Goal: Information Seeking & Learning: Learn about a topic

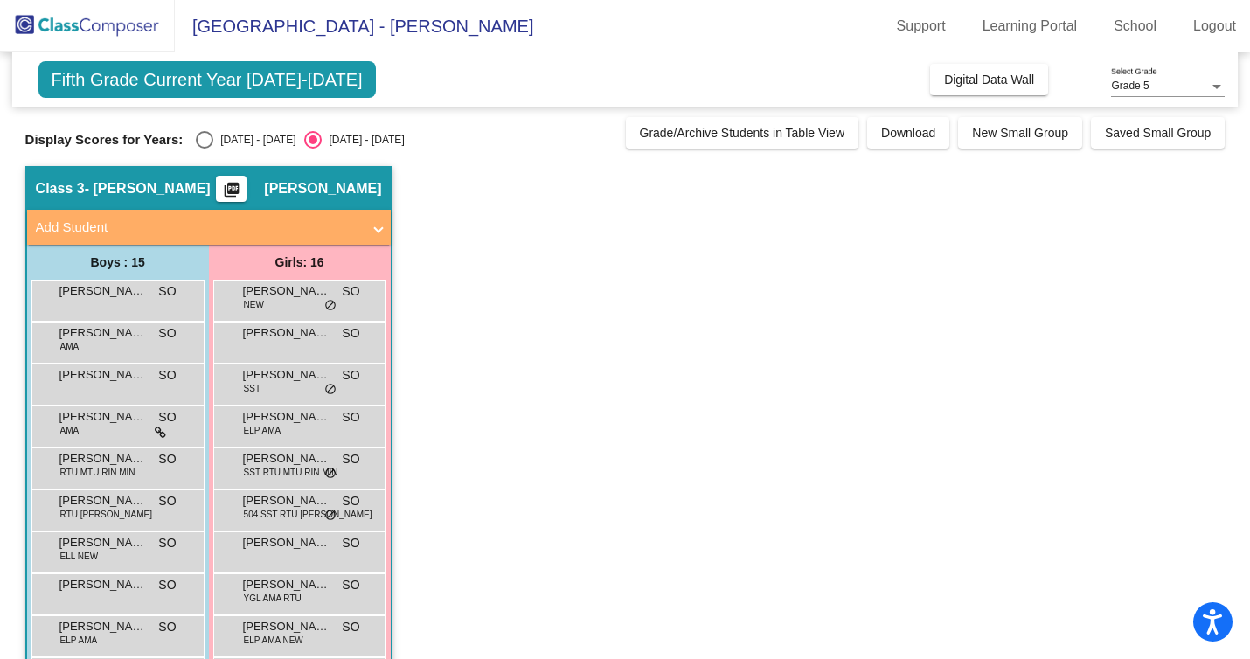
click at [232, 129] on div "Display Scores for Years: [DATE] - [DATE] [DATE] - [DATE] Grade/Archive Student…" at bounding box center [625, 132] width 1200 height 31
click at [207, 149] on div "Fifth Grade Current Year [DATE]-[DATE] Add, Move, or Retain Students Off On Inc…" at bounding box center [625, 515] width 1200 height 926
click at [202, 144] on div "Select an option" at bounding box center [204, 139] width 17 height 17
click at [204, 149] on input "[DATE] - [DATE]" at bounding box center [204, 149] width 1 height 1
radio input "true"
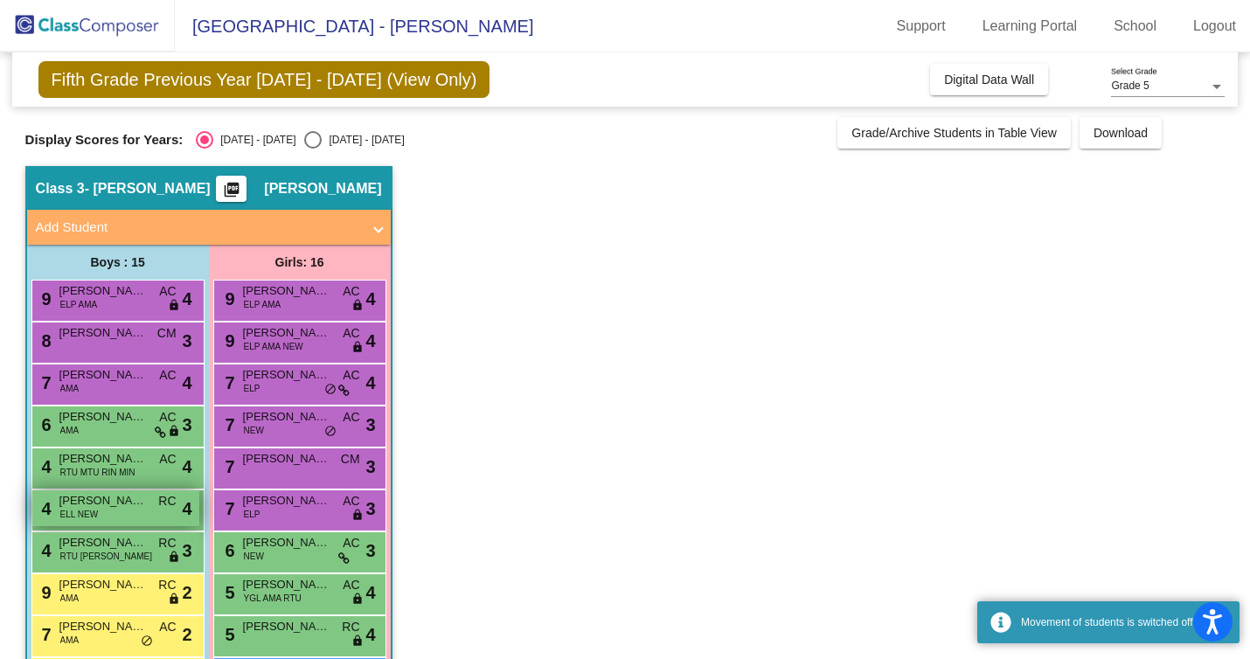
scroll to position [82, 0]
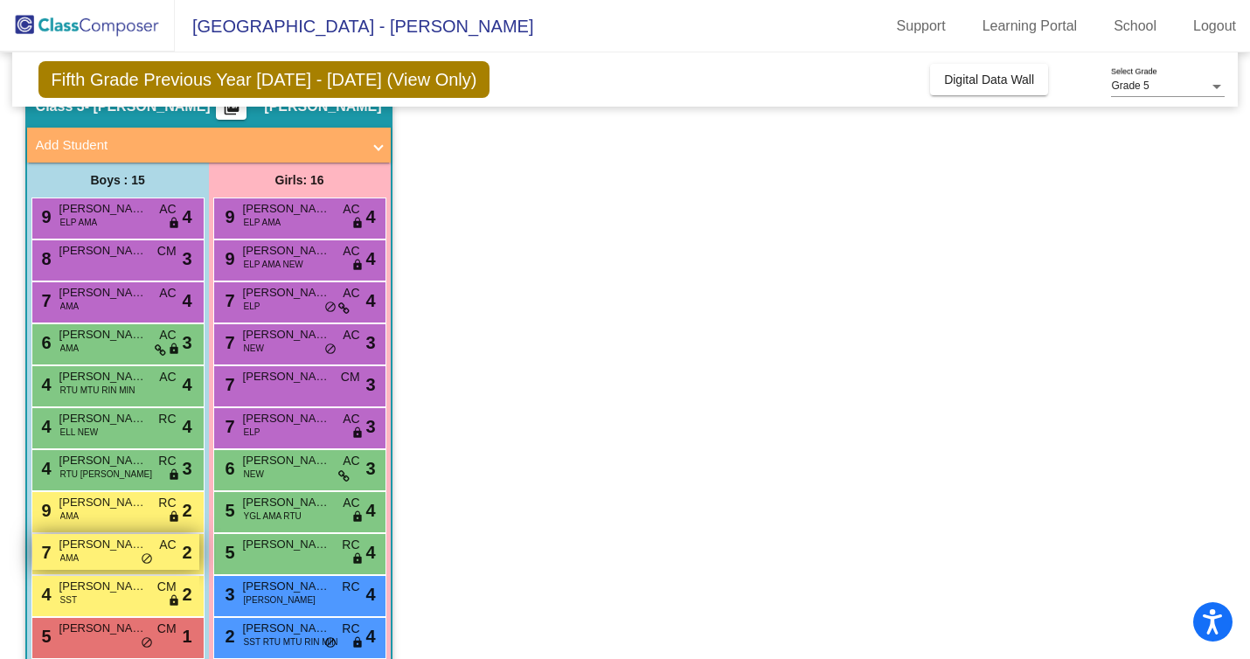
click at [110, 555] on div "7 [PERSON_NAME] AMA AC lock do_not_disturb_alt 2" at bounding box center [115, 552] width 167 height 36
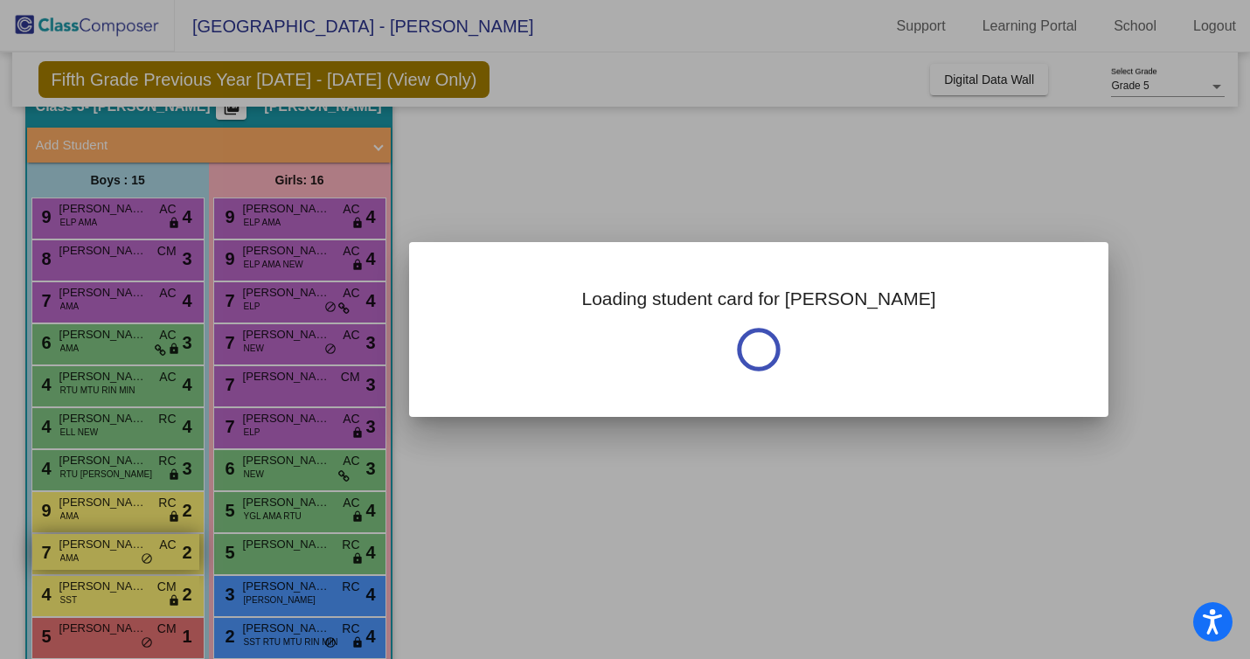
click at [110, 555] on div at bounding box center [625, 329] width 1250 height 659
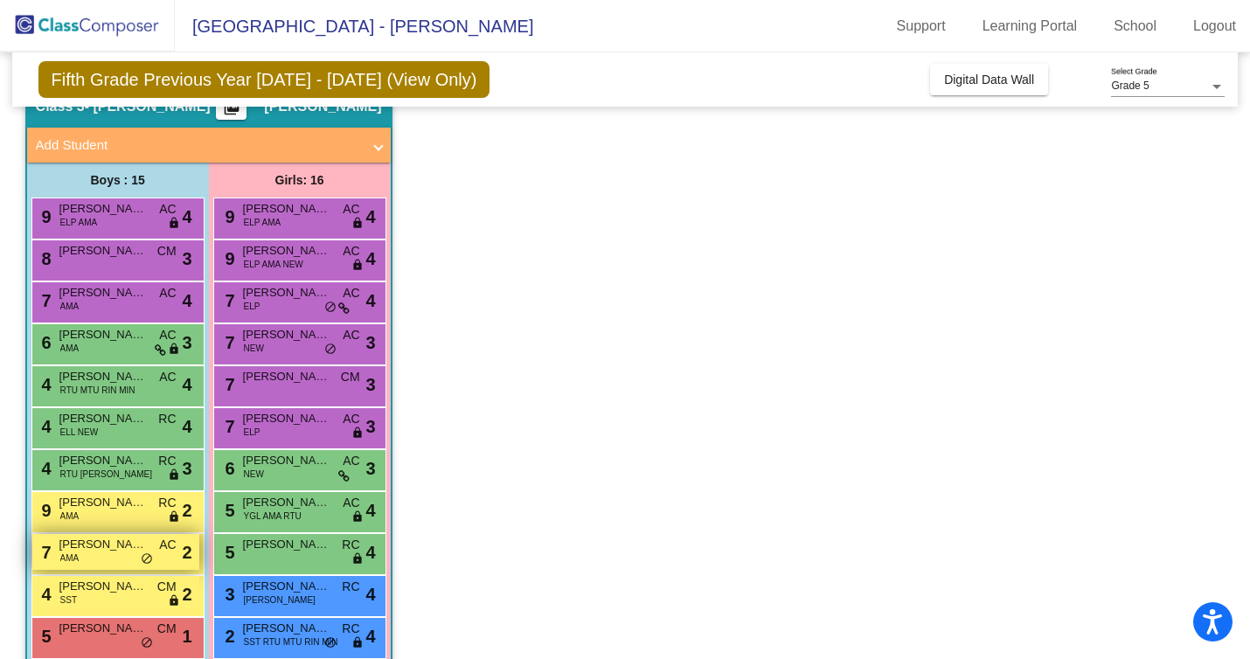
click at [110, 555] on div "7 [PERSON_NAME] AMA AC lock do_not_disturb_alt 2" at bounding box center [115, 552] width 167 height 36
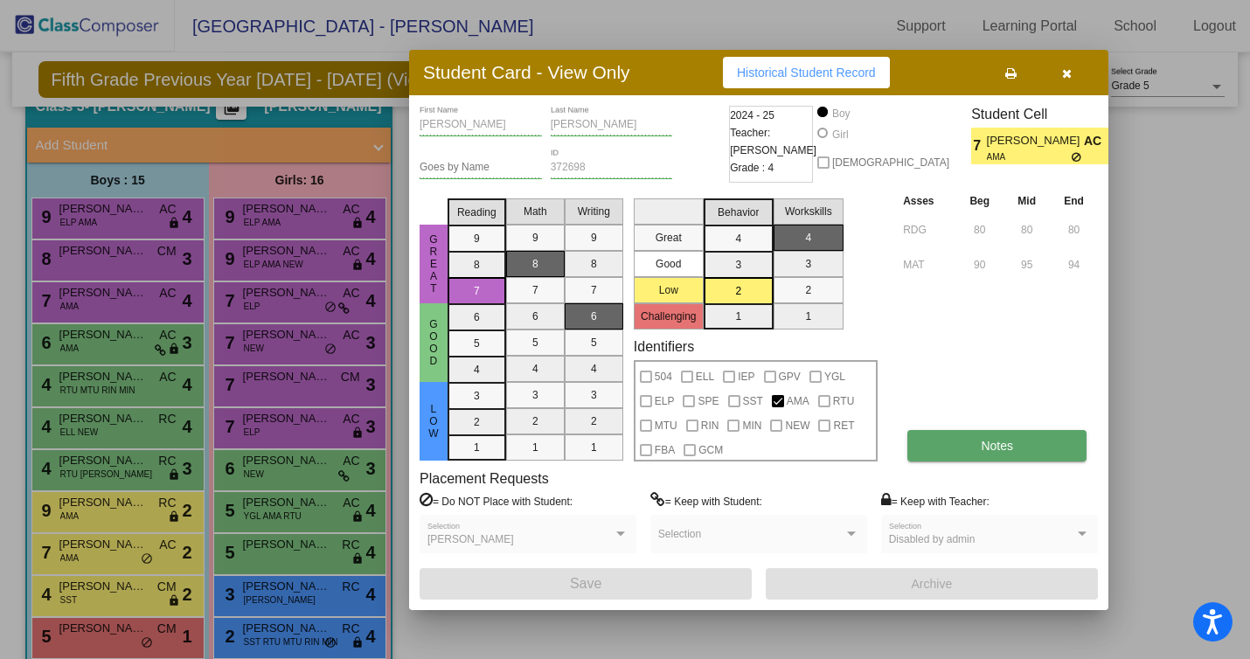
click at [956, 446] on button "Notes" at bounding box center [996, 445] width 179 height 31
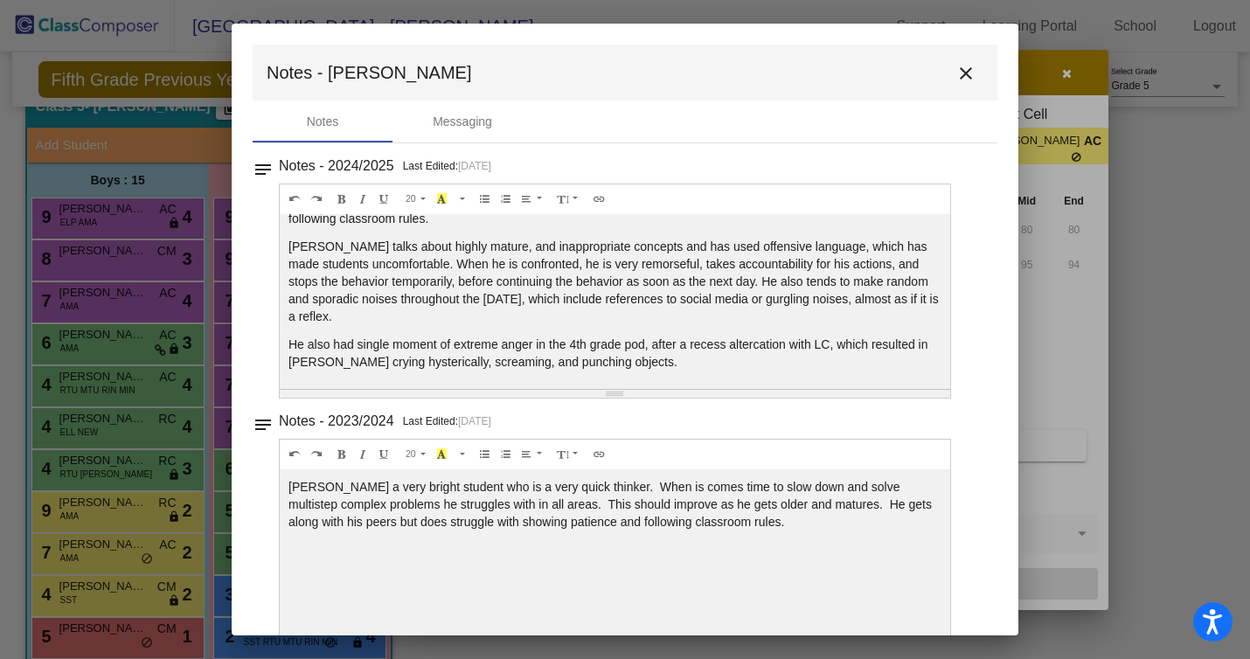
scroll to position [66, 0]
click at [955, 75] on mat-icon "close" at bounding box center [965, 73] width 21 height 21
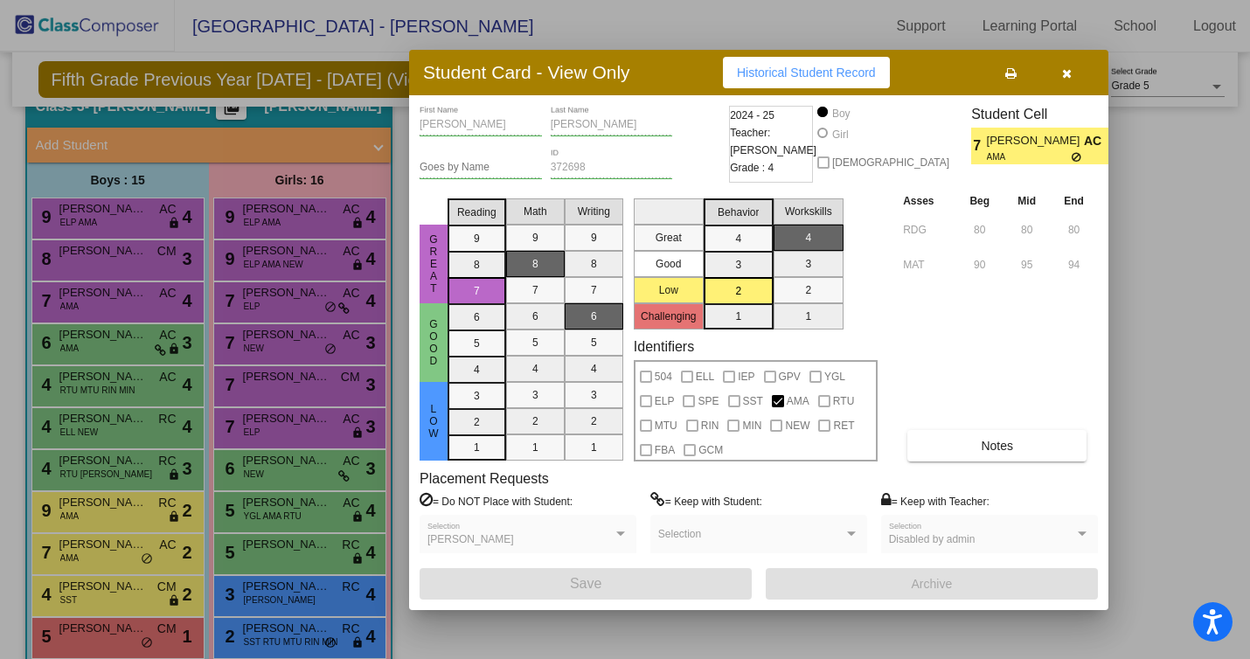
click at [1064, 77] on icon "button" at bounding box center [1067, 73] width 10 height 12
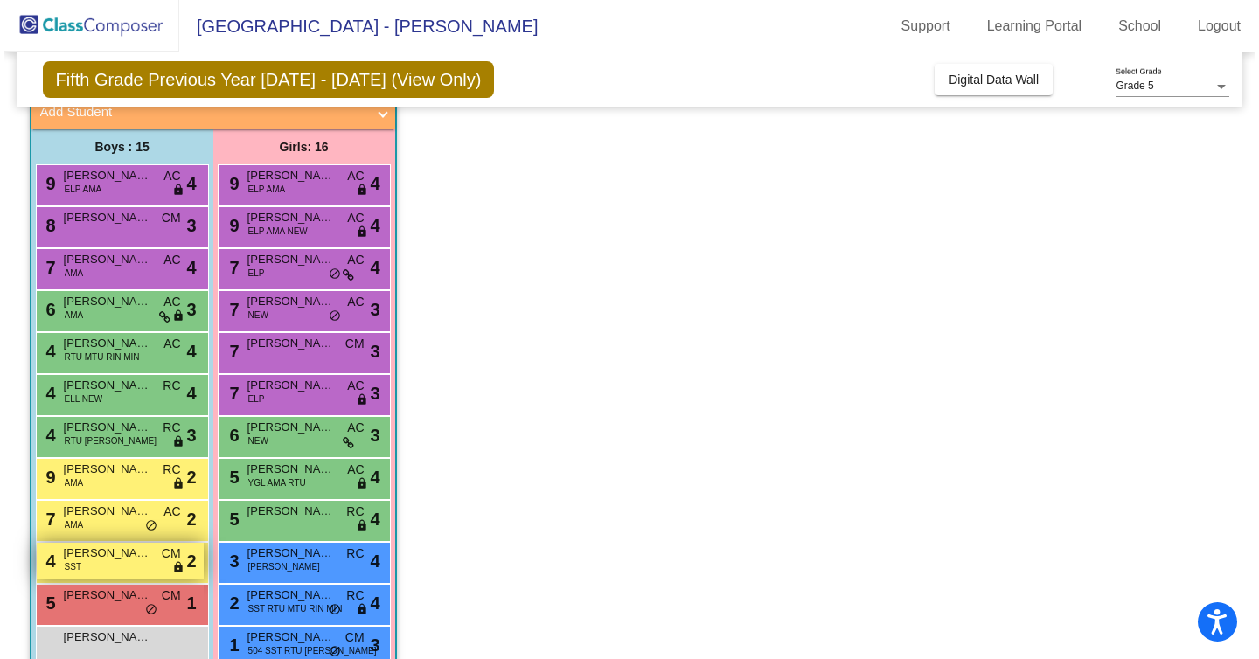
scroll to position [127, 0]
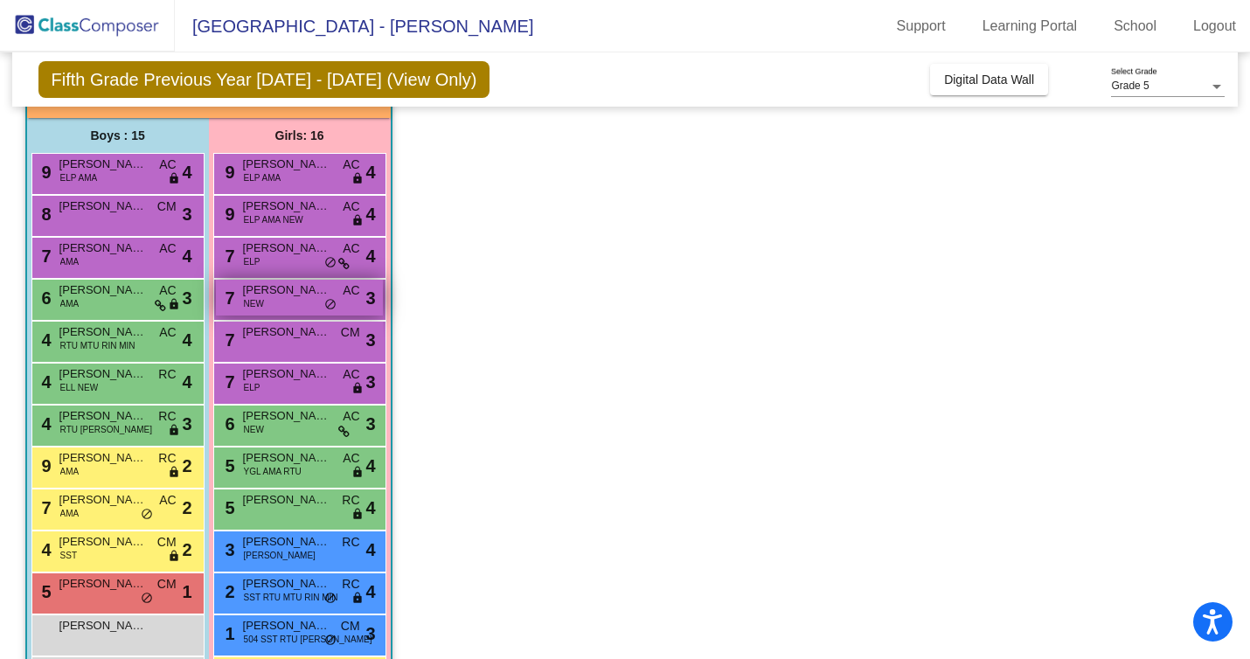
click at [277, 301] on div "7 [PERSON_NAME] NEW AC lock do_not_disturb_alt 3" at bounding box center [299, 298] width 167 height 36
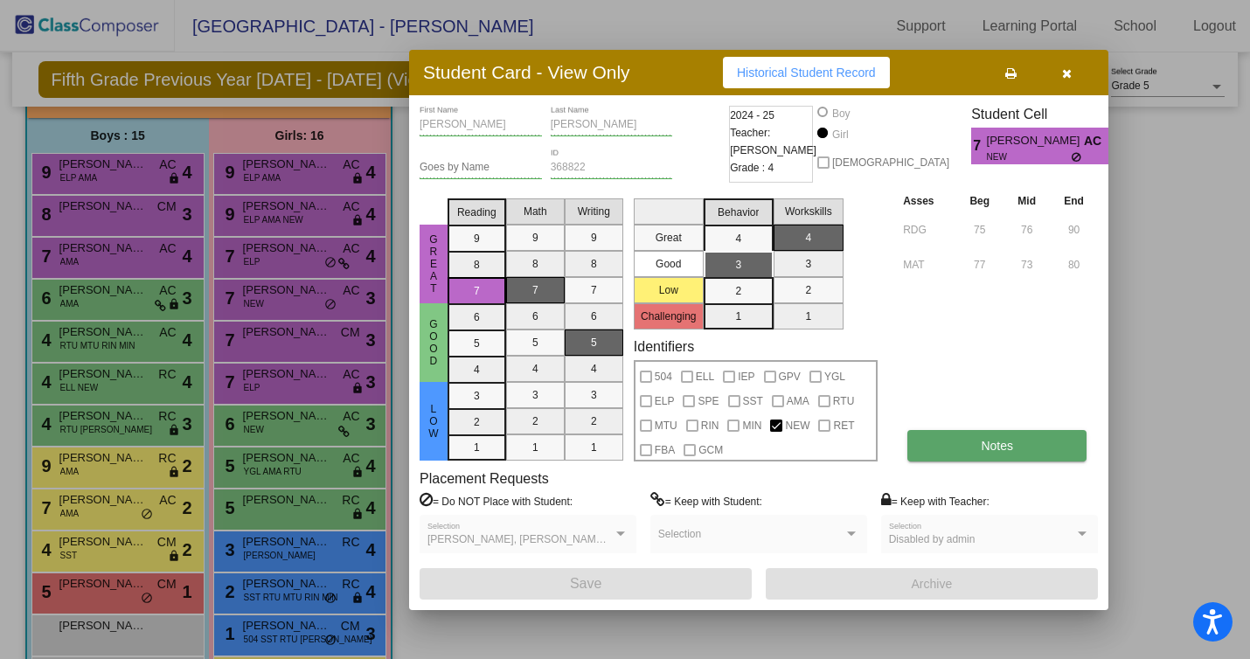
click at [943, 445] on button "Notes" at bounding box center [996, 445] width 179 height 31
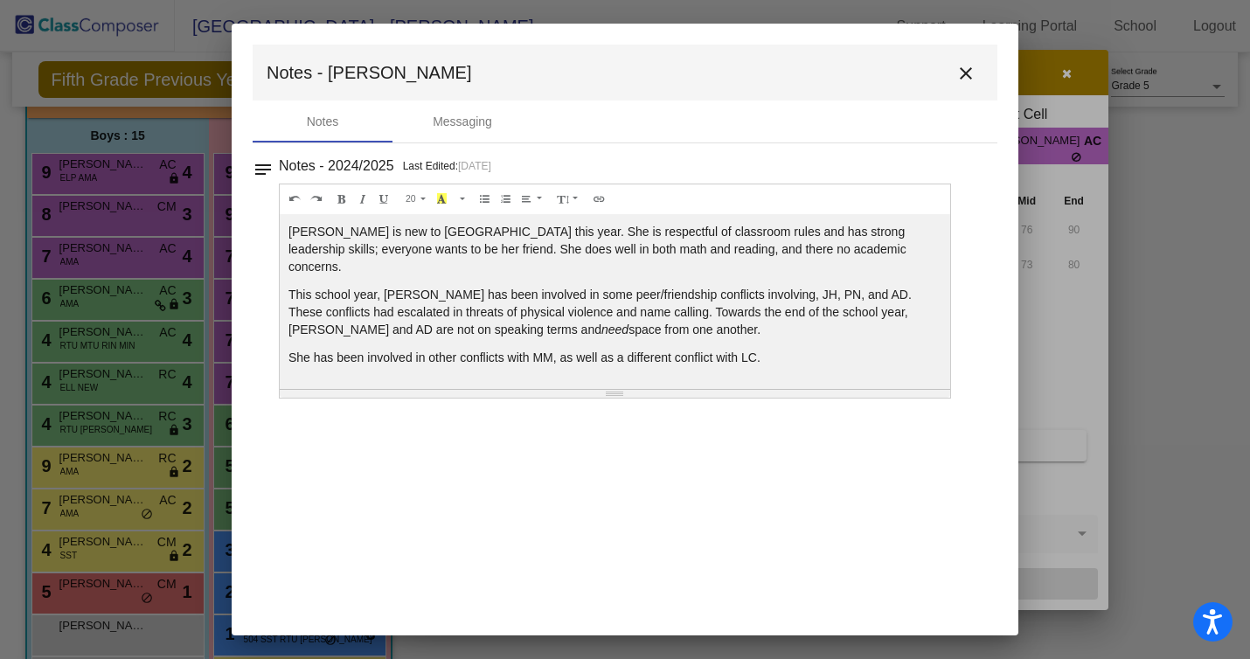
click at [416, 299] on p "This school year, [PERSON_NAME] has been involved in some peer/friendship confl…" at bounding box center [614, 312] width 653 height 52
click at [958, 65] on mat-icon "close" at bounding box center [965, 73] width 21 height 21
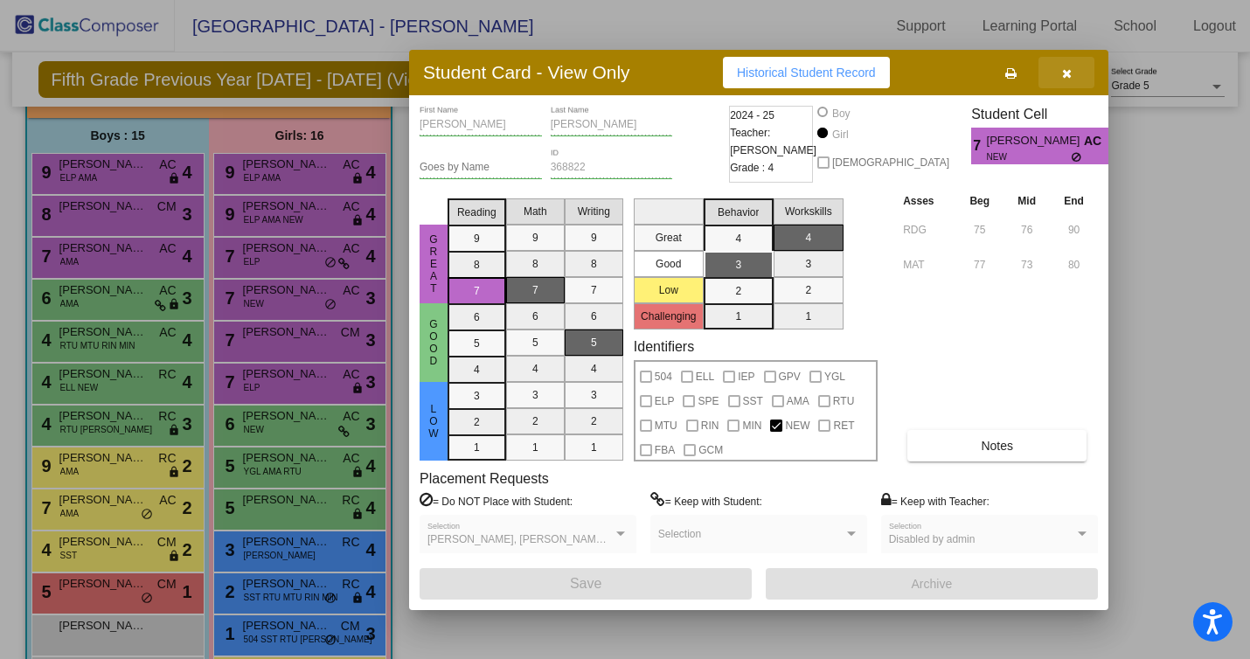
click at [1072, 75] on button "button" at bounding box center [1066, 72] width 56 height 31
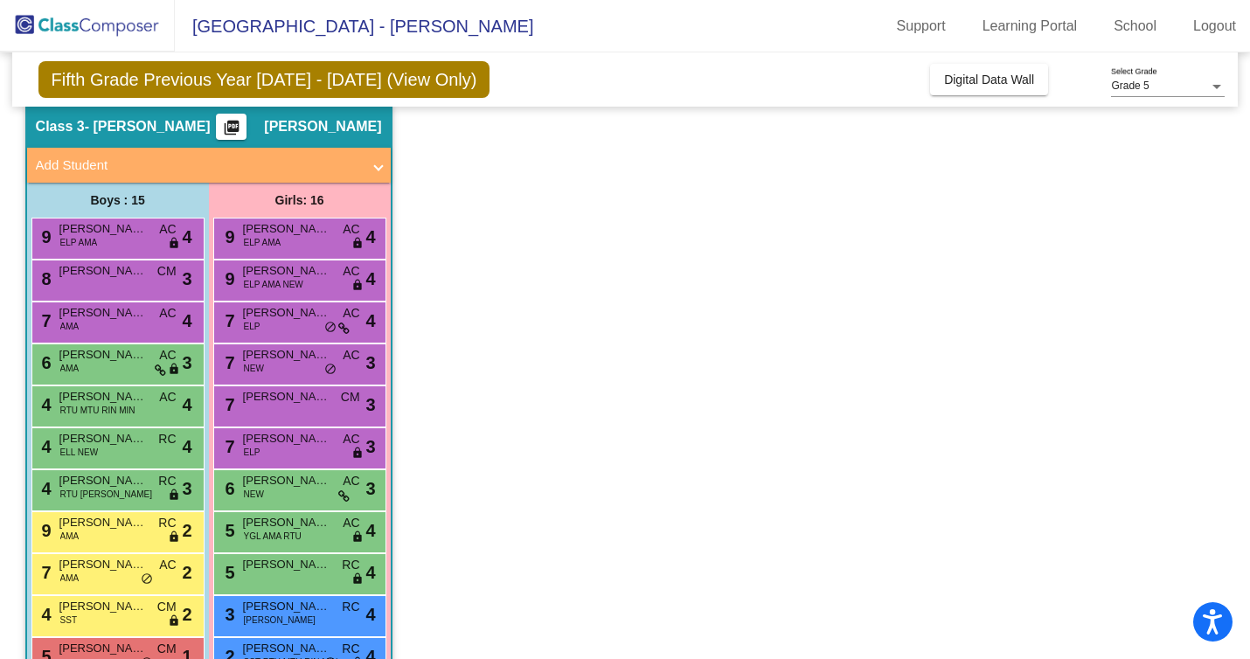
scroll to position [62, 0]
